Goal: Information Seeking & Learning: Learn about a topic

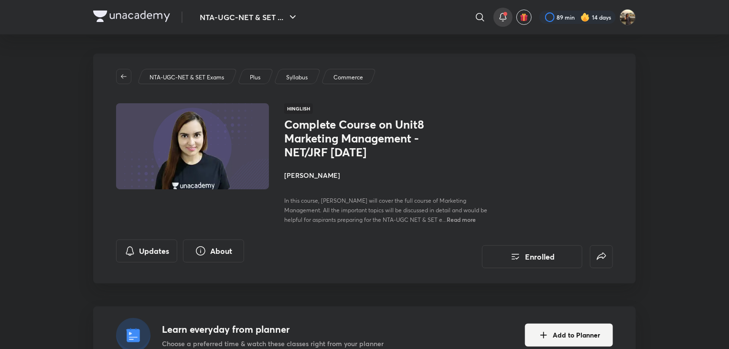
click at [502, 18] on icon at bounding box center [502, 16] width 11 height 11
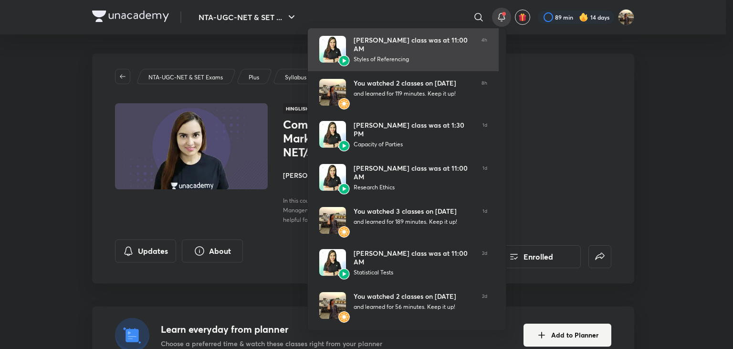
click at [439, 48] on div "Niharika Bhagtani’s class was at 11:00 AM" at bounding box center [414, 44] width 120 height 17
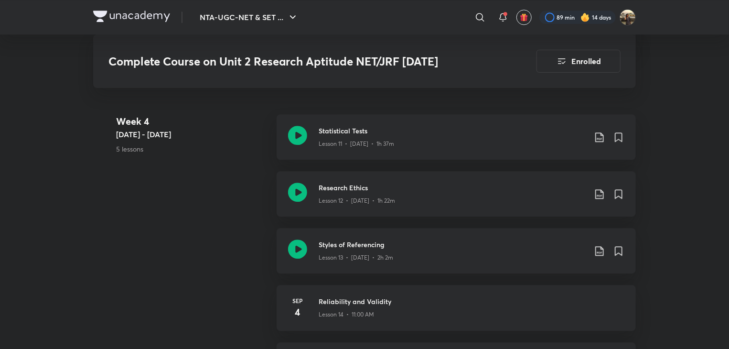
scroll to position [1231, 0]
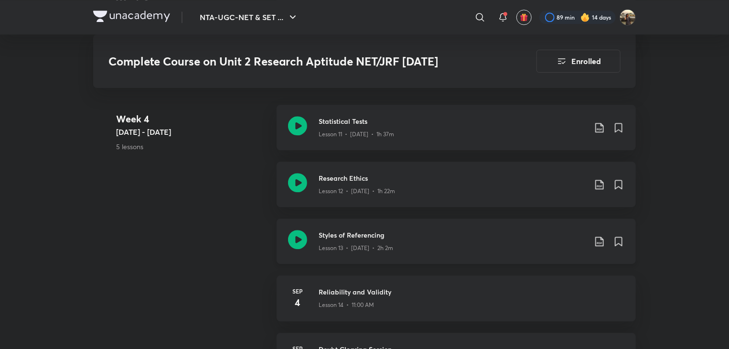
click at [307, 236] on div "Styles of Referencing Lesson 13 • Sep 3 • 2h 2m" at bounding box center [455, 240] width 359 height 45
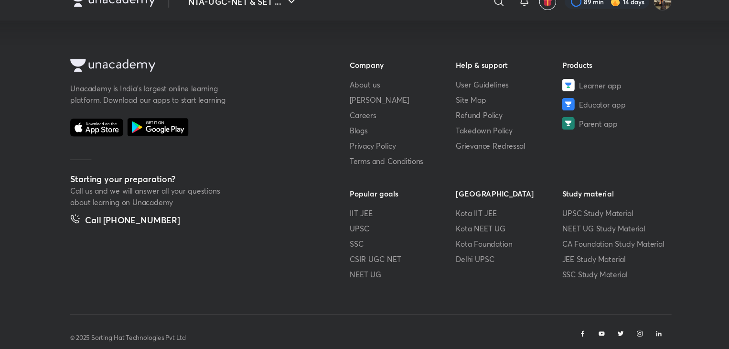
scroll to position [567, 0]
